Goal: Navigation & Orientation: Find specific page/section

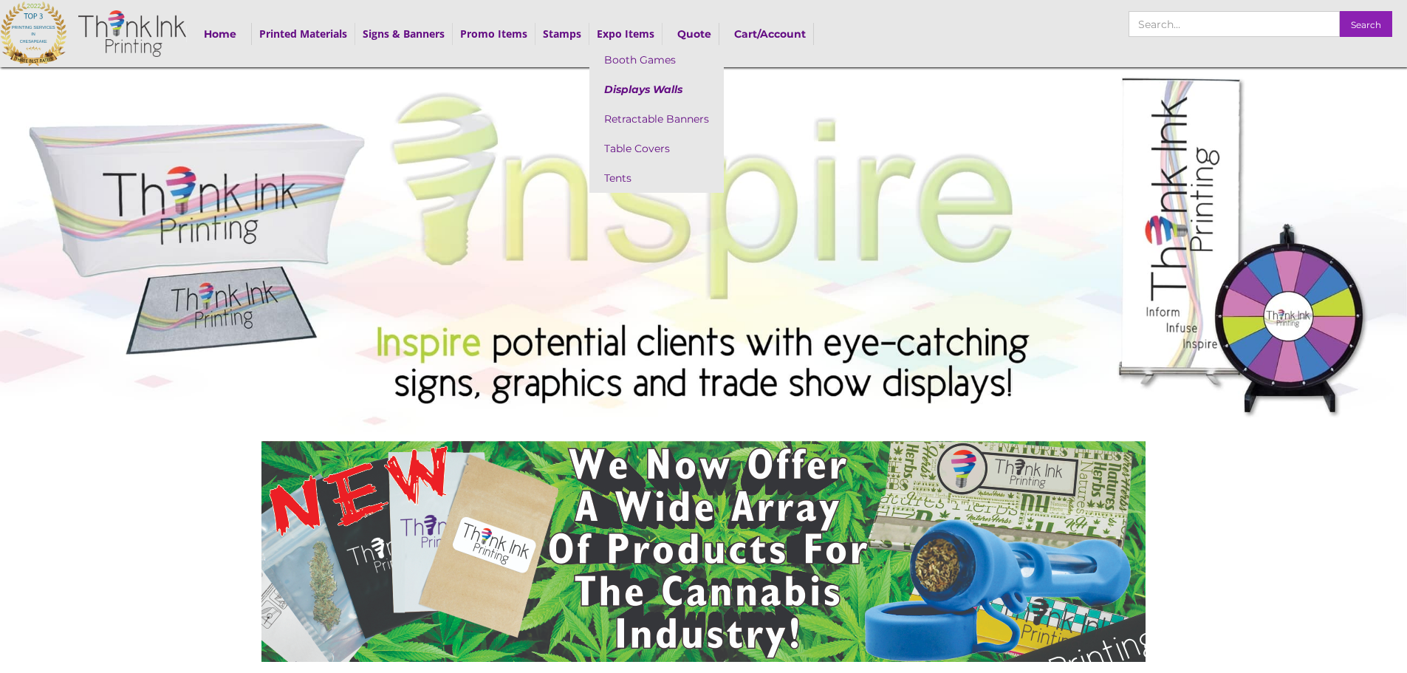
click at [657, 95] on link "Displays Walls" at bounding box center [656, 90] width 134 height 30
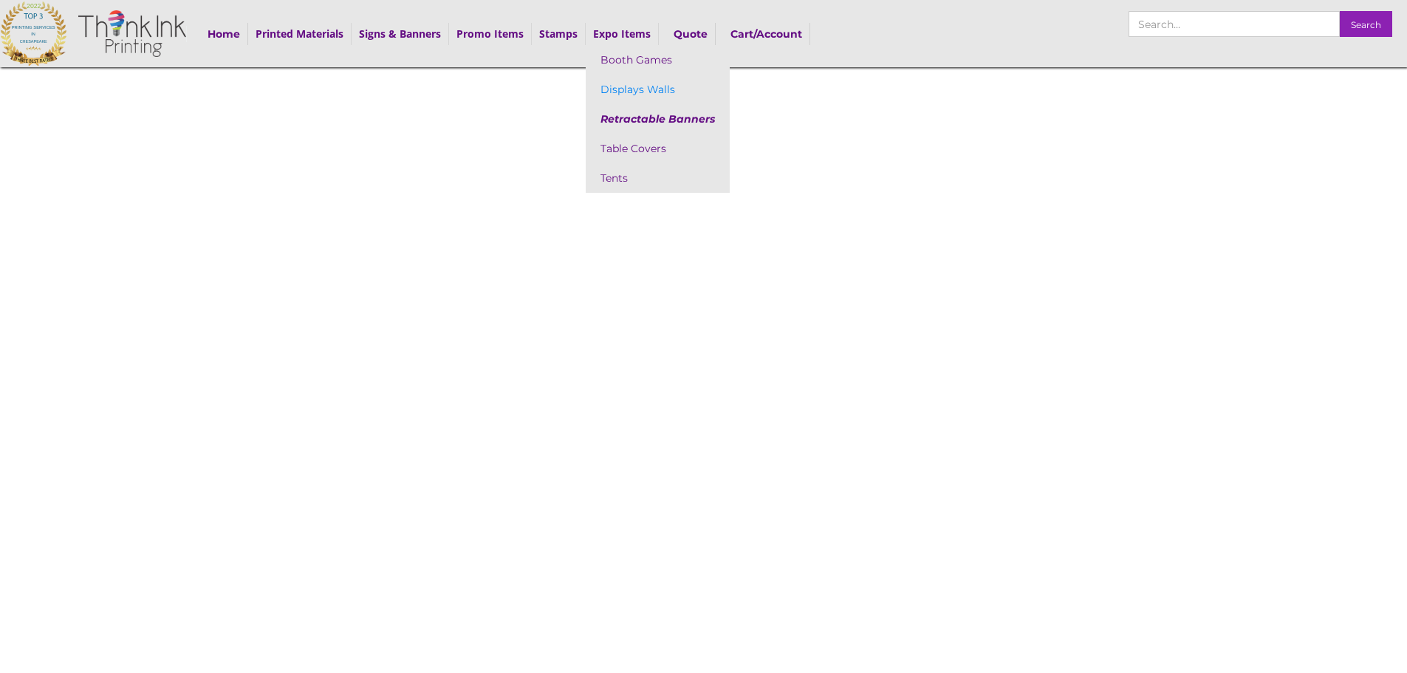
click at [642, 121] on link "Retractable Banners" at bounding box center [658, 119] width 144 height 30
